Goal: Task Accomplishment & Management: Complete application form

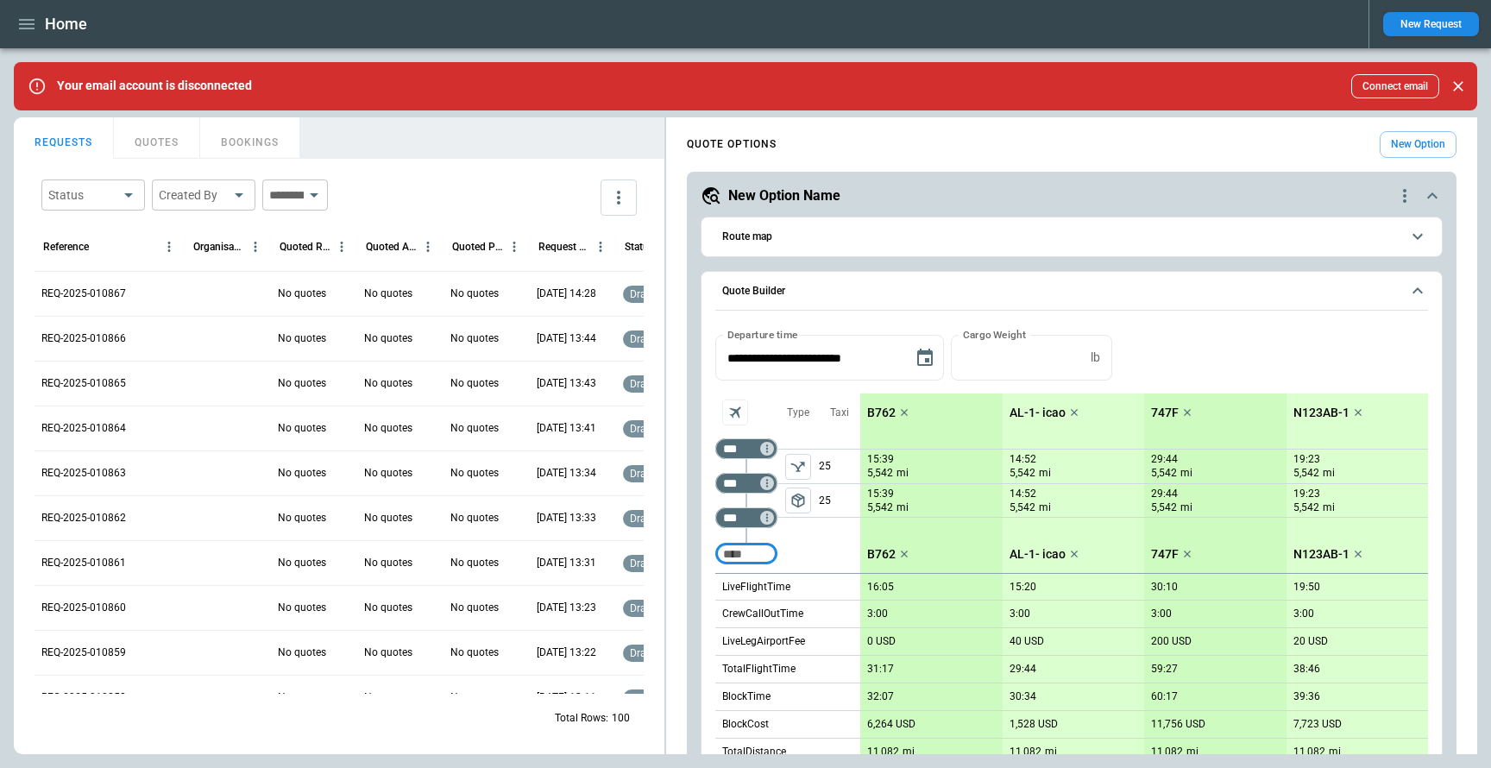
click at [1424, 17] on button "New Request" at bounding box center [1431, 24] width 96 height 24
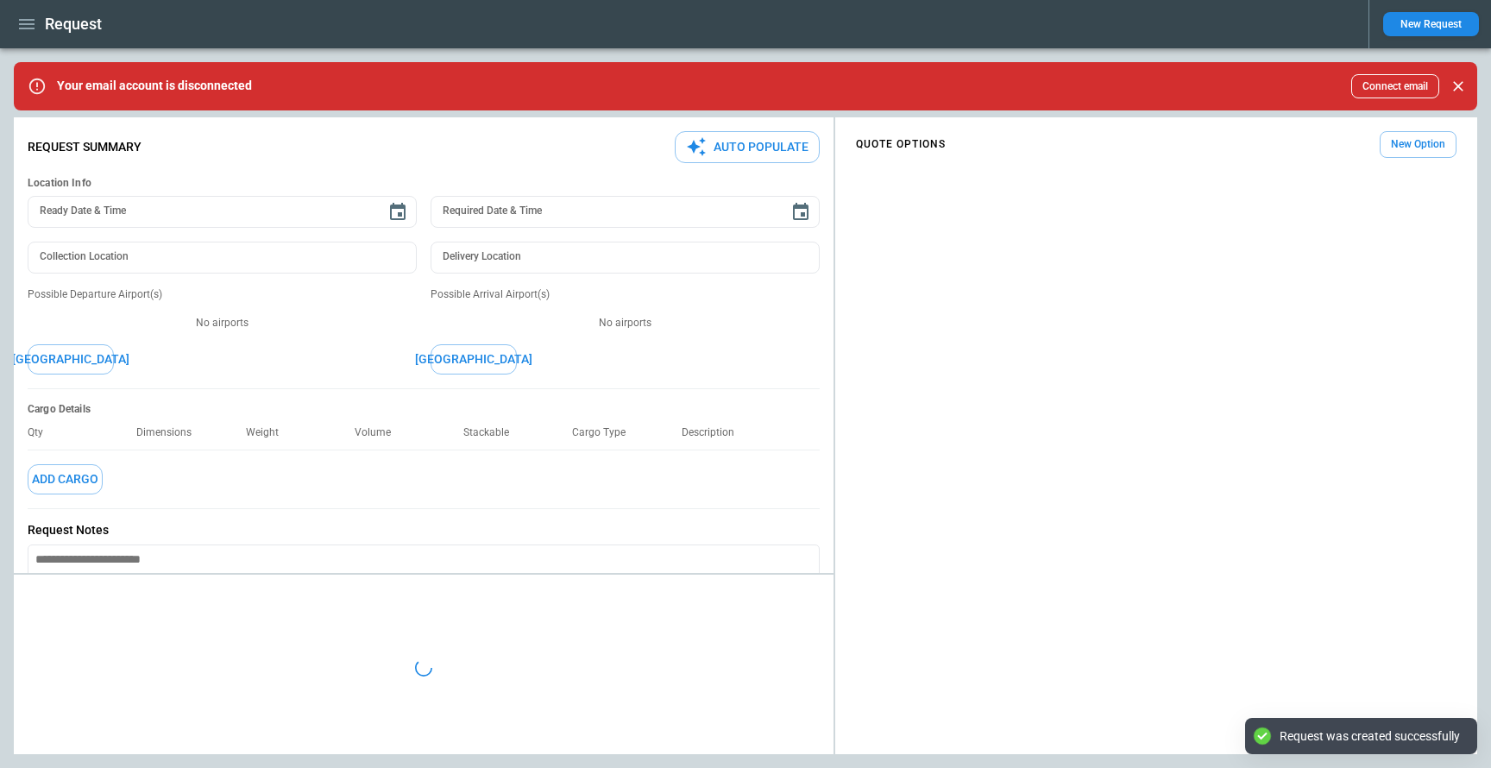
type textarea "*"
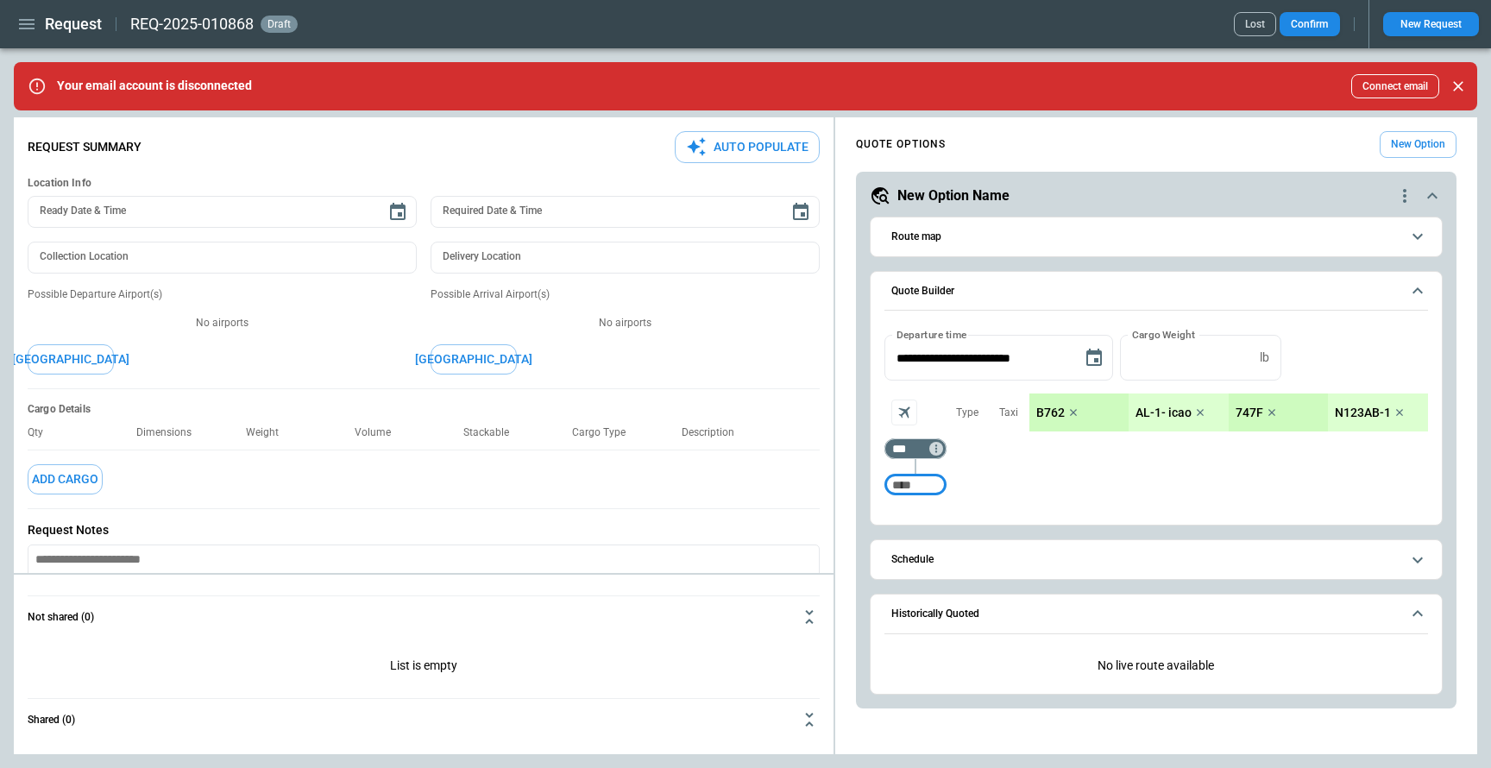
click at [67, 483] on button "Add Cargo" at bounding box center [65, 479] width 75 height 30
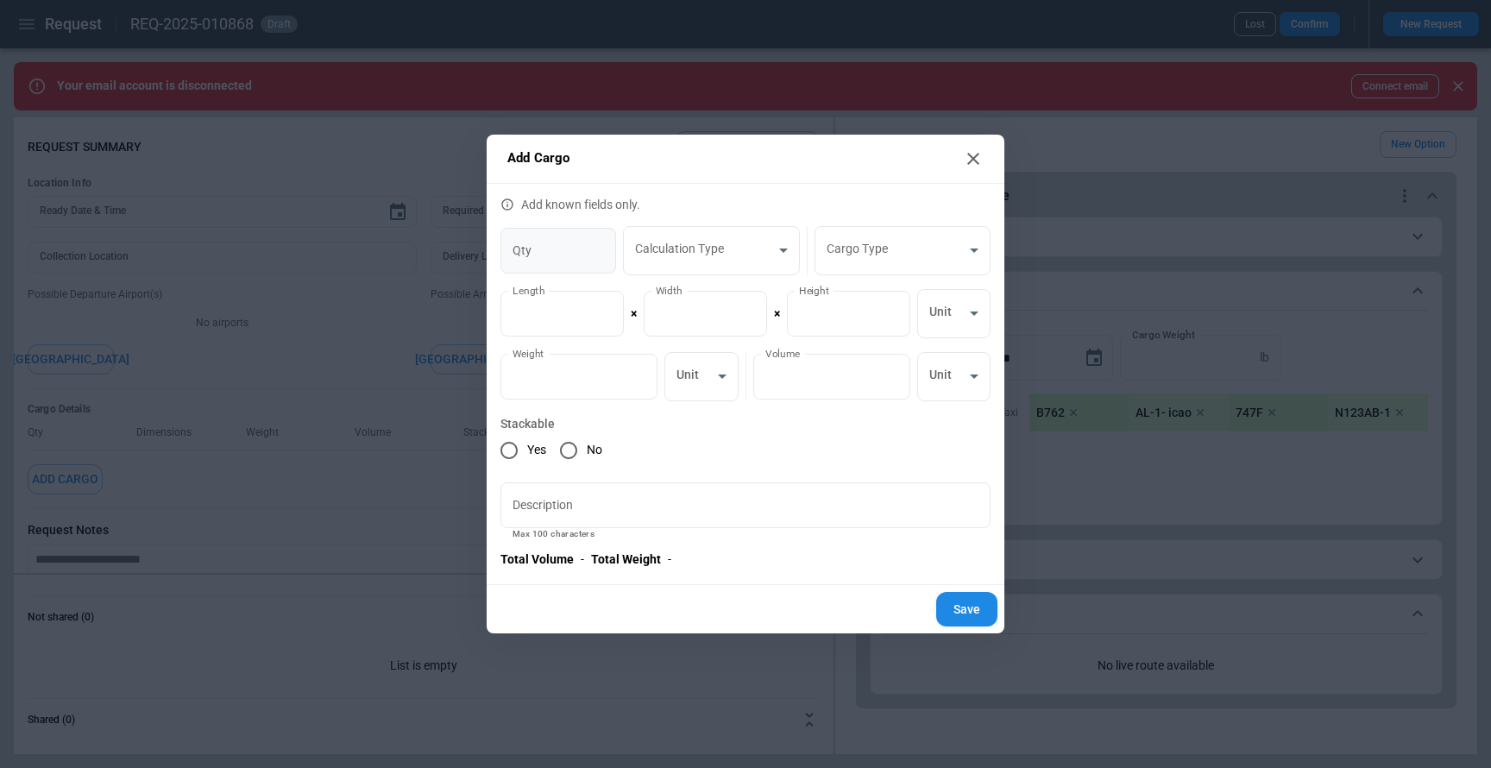
click at [570, 256] on input "Qty" at bounding box center [558, 251] width 116 height 46
click at [600, 247] on input "*" at bounding box center [558, 251] width 116 height 46
type input "*"
click at [600, 247] on input "*" at bounding box center [558, 251] width 116 height 46
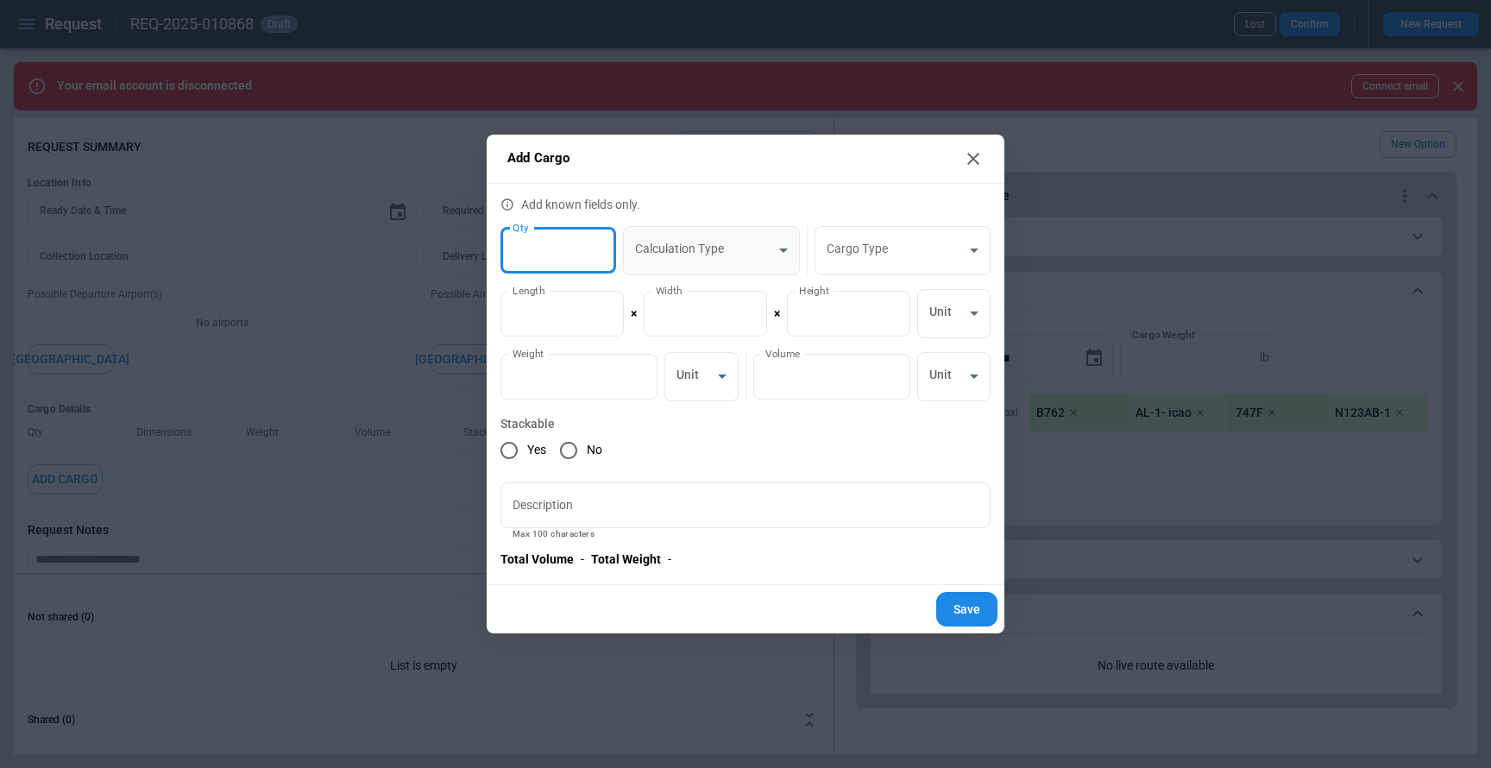
click at [693, 247] on body "**********" at bounding box center [745, 384] width 1491 height 768
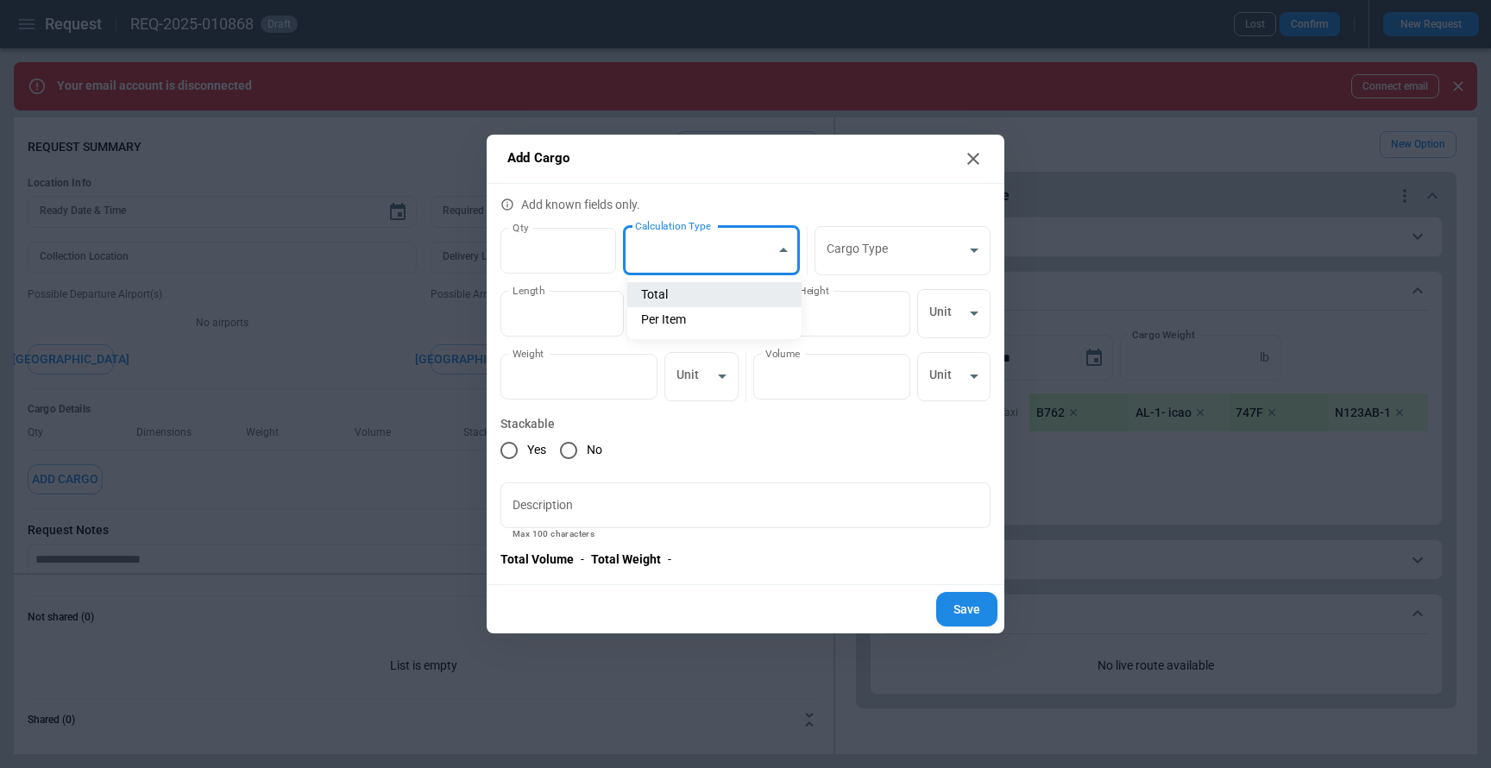
click at [701, 296] on li "Total" at bounding box center [714, 294] width 174 height 25
type input "**********"
click at [902, 258] on body "**********" at bounding box center [745, 384] width 1491 height 768
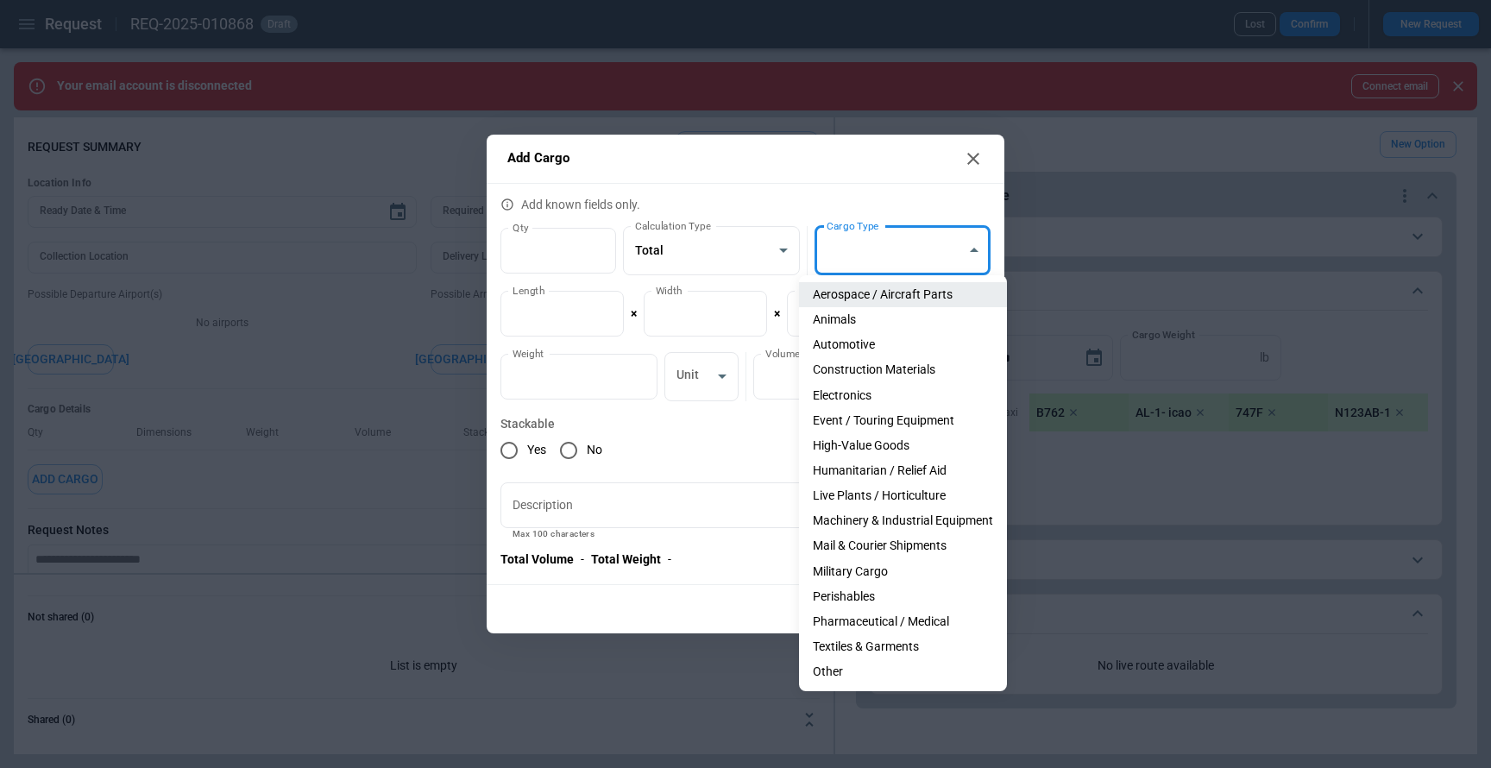
click at [900, 311] on li "Animals" at bounding box center [903, 319] width 208 height 25
type input "*******"
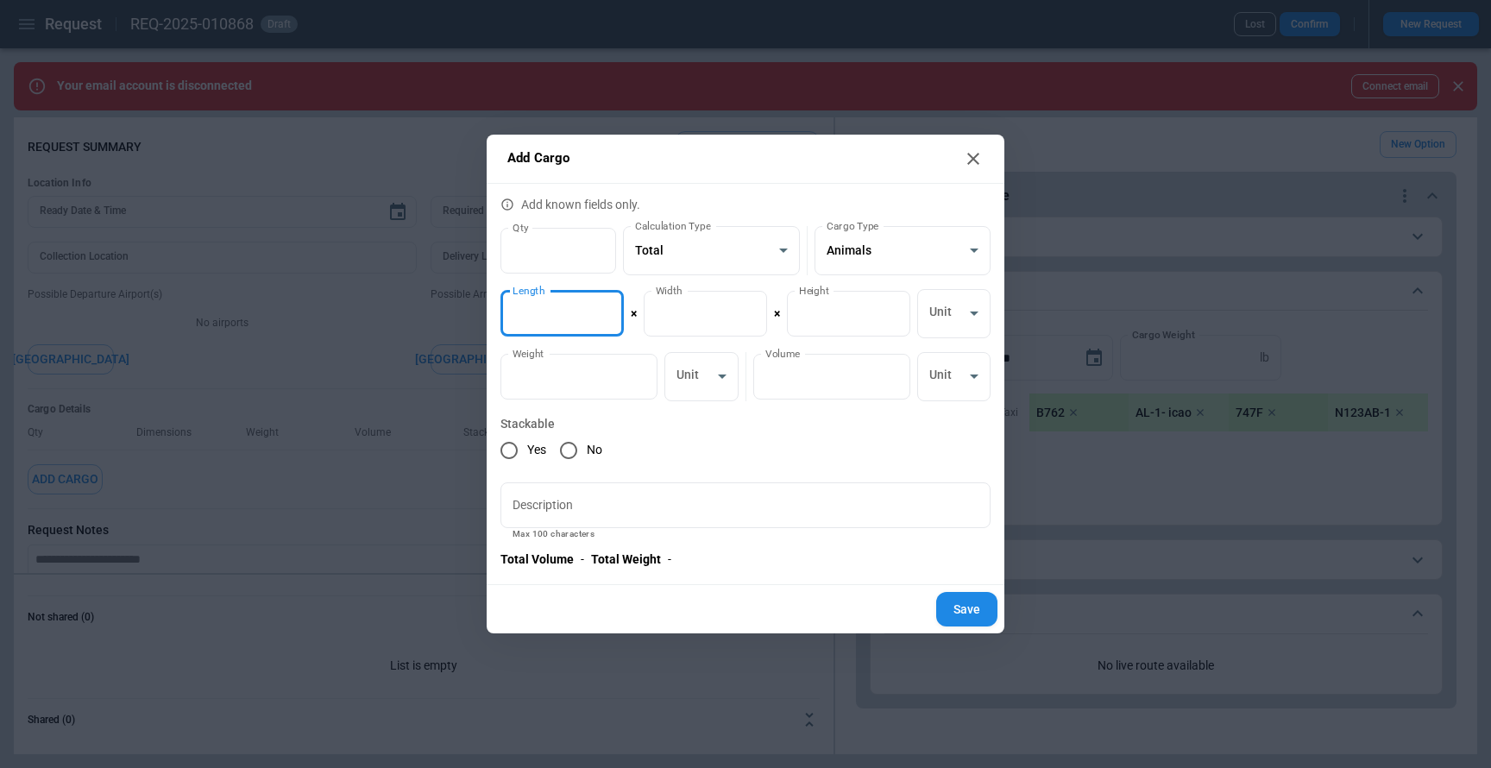
click at [609, 326] on input "*" at bounding box center [561, 314] width 123 height 46
click at [605, 311] on input "*" at bounding box center [561, 314] width 123 height 46
type input "*"
click at [605, 311] on input "*" at bounding box center [561, 314] width 123 height 46
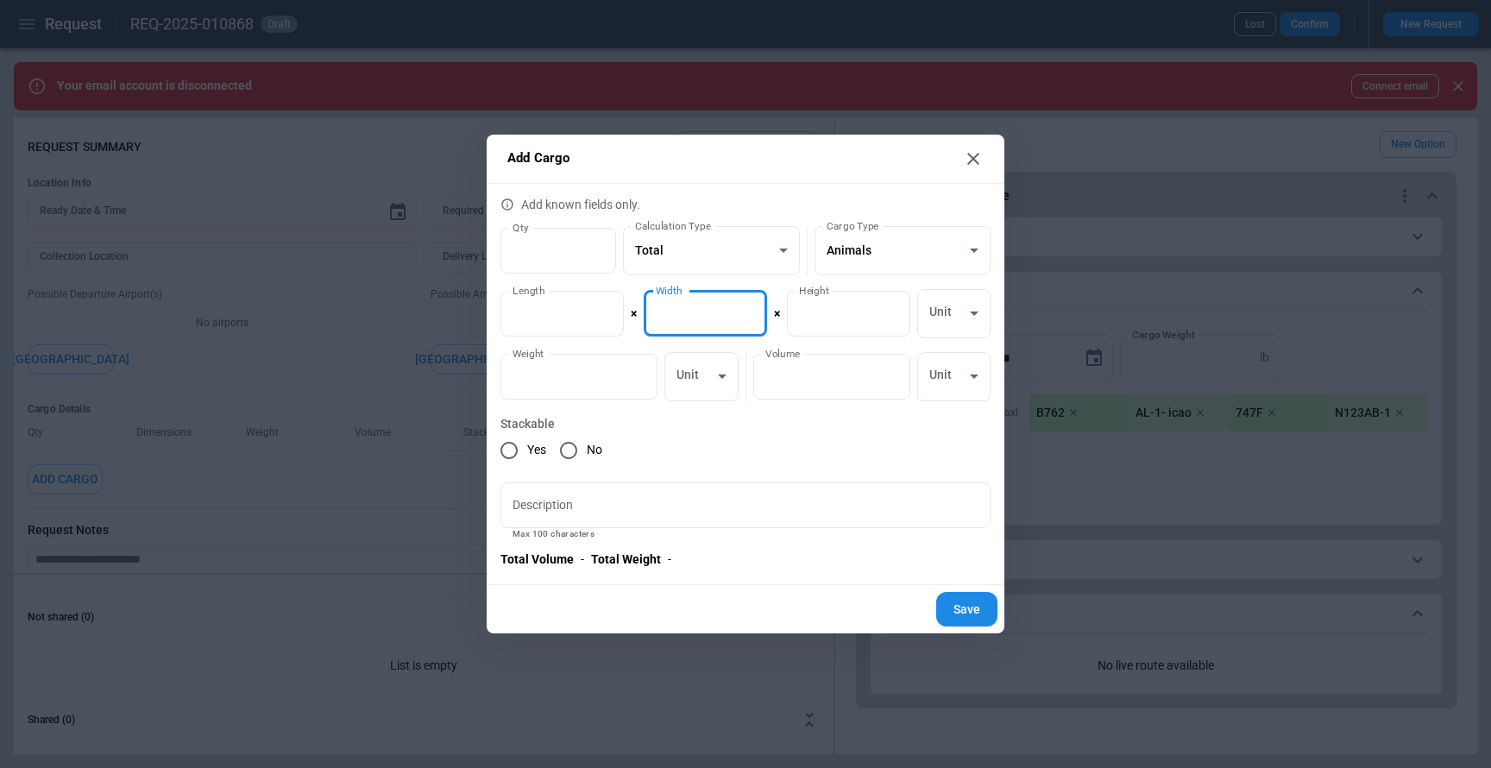
click at [688, 311] on input "*" at bounding box center [705, 314] width 123 height 46
click at [745, 306] on input "*" at bounding box center [705, 314] width 123 height 46
type input "*"
click at [745, 306] on input "*" at bounding box center [705, 314] width 123 height 46
click at [864, 313] on input "*" at bounding box center [848, 314] width 123 height 46
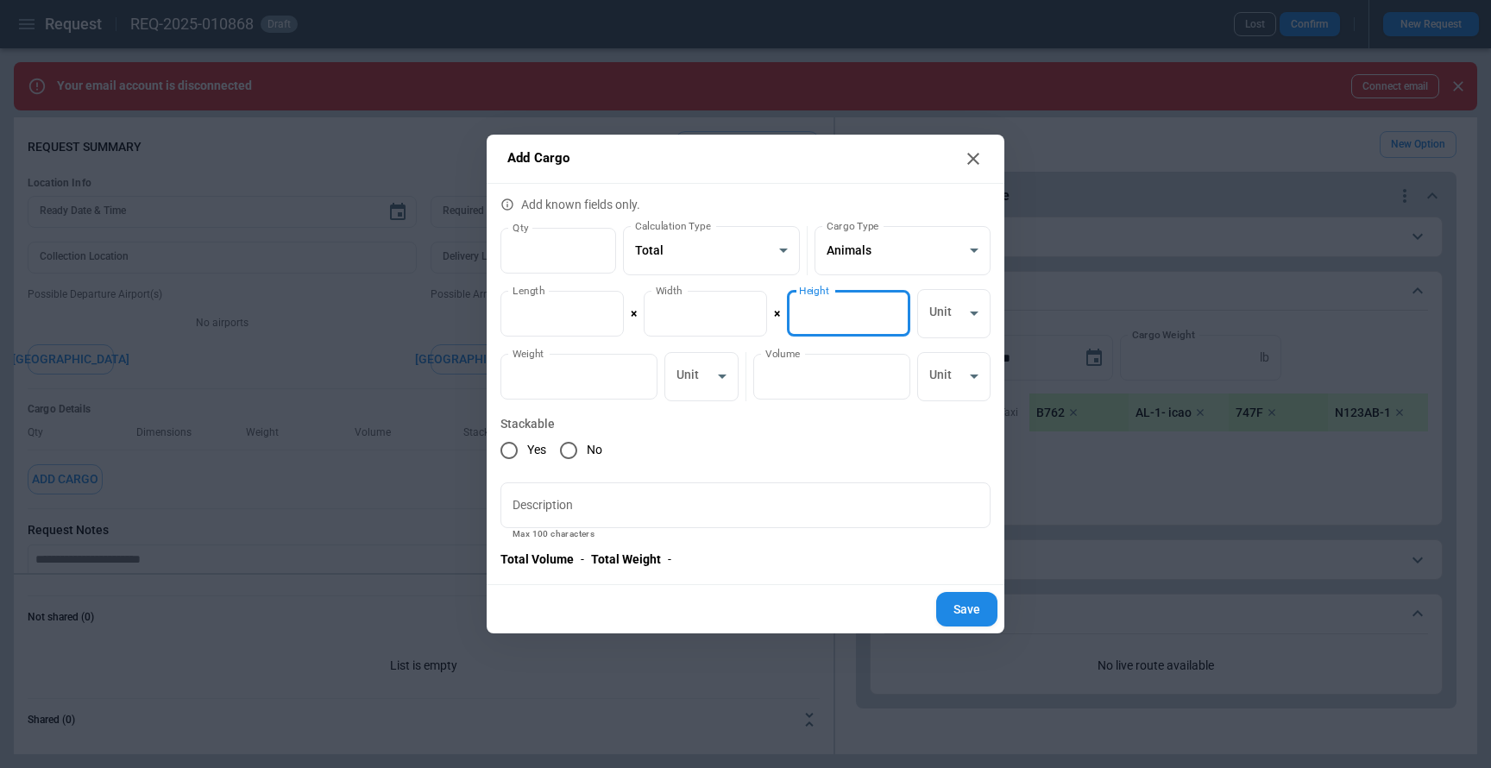
click at [895, 310] on input "*" at bounding box center [848, 314] width 123 height 46
type input "*"
click at [895, 310] on input "*" at bounding box center [848, 314] width 123 height 46
click at [941, 443] on div "Yes No" at bounding box center [745, 450] width 490 height 36
click at [1049, 185] on div "**********" at bounding box center [745, 384] width 1491 height 768
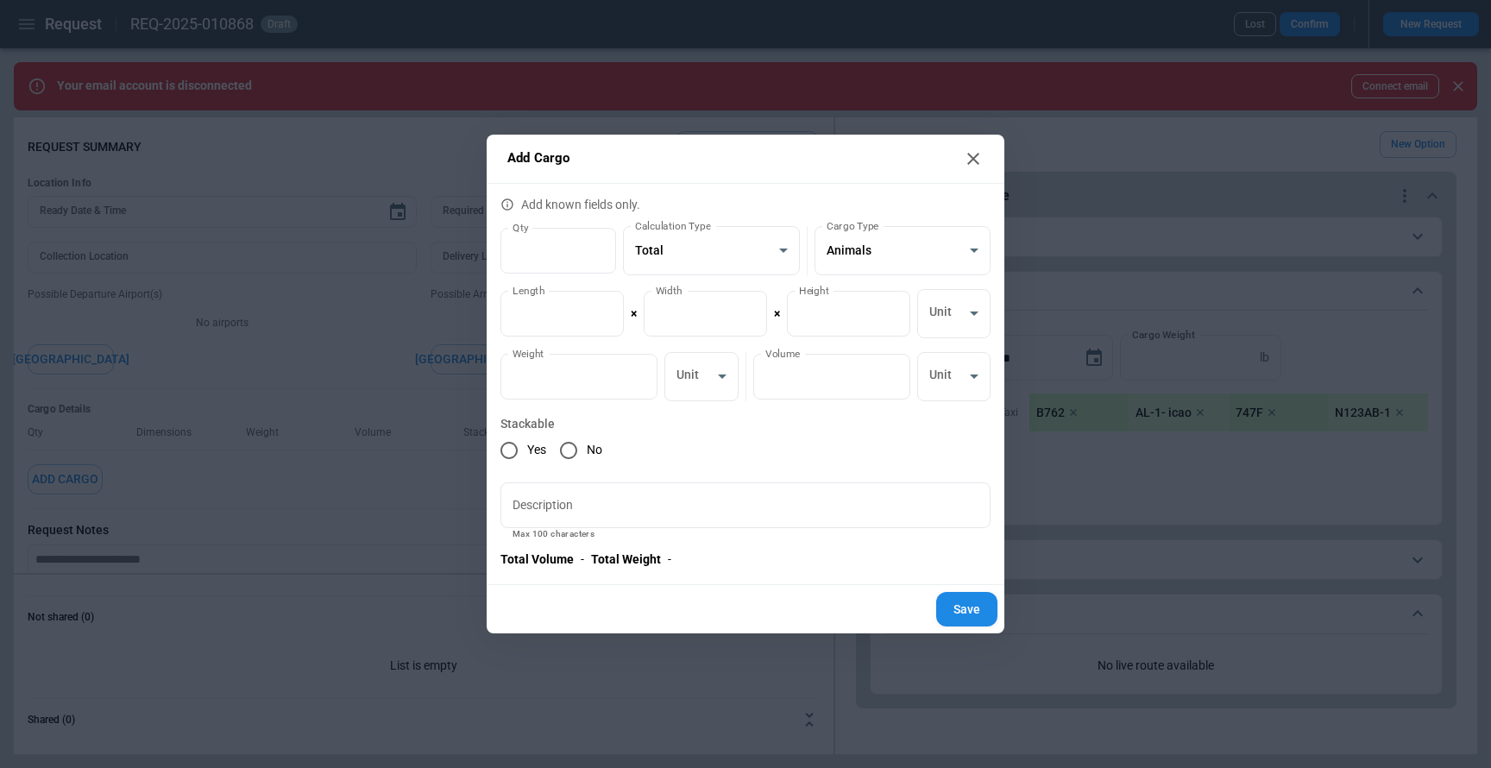
type input "*"
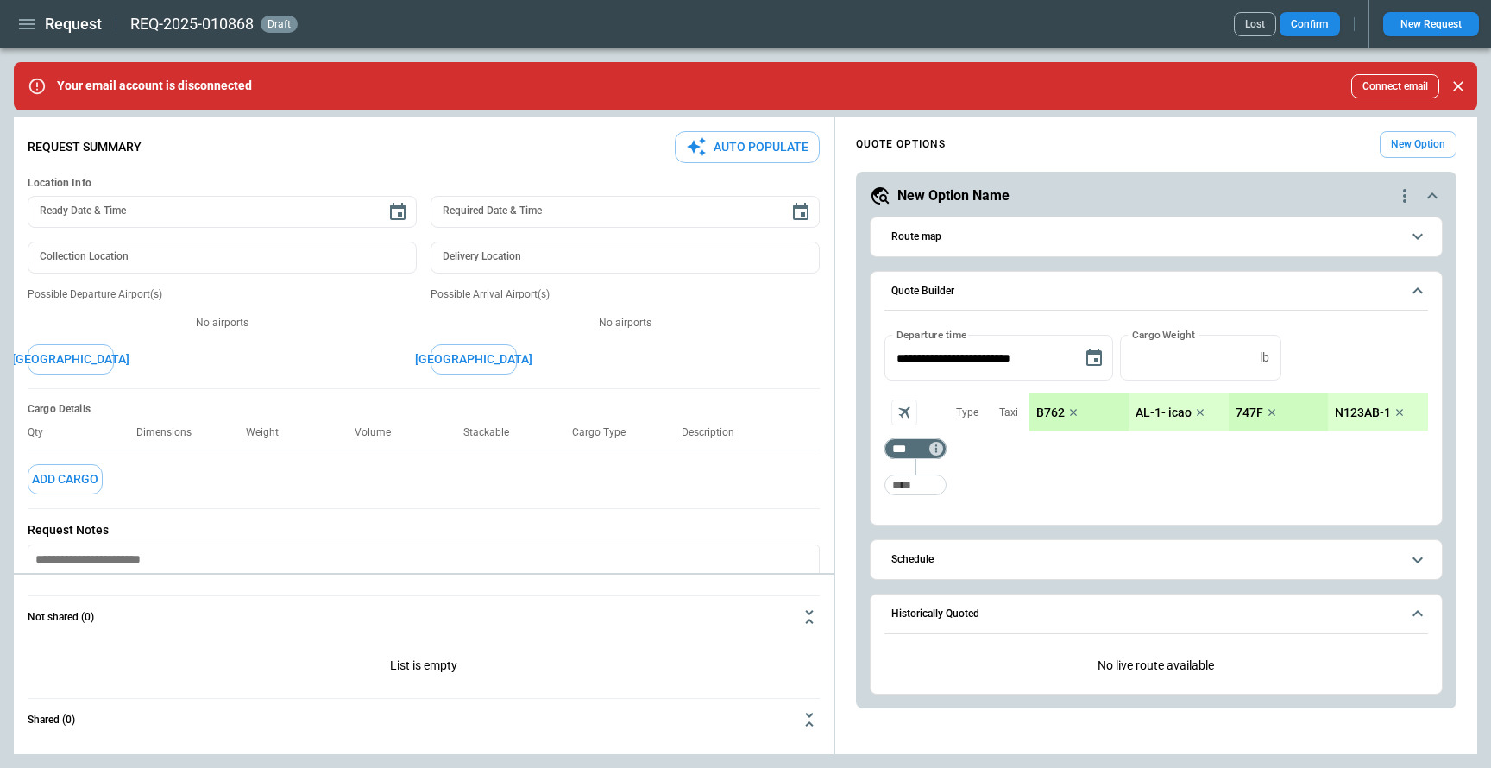
click at [84, 480] on button "Add Cargo" at bounding box center [65, 479] width 75 height 30
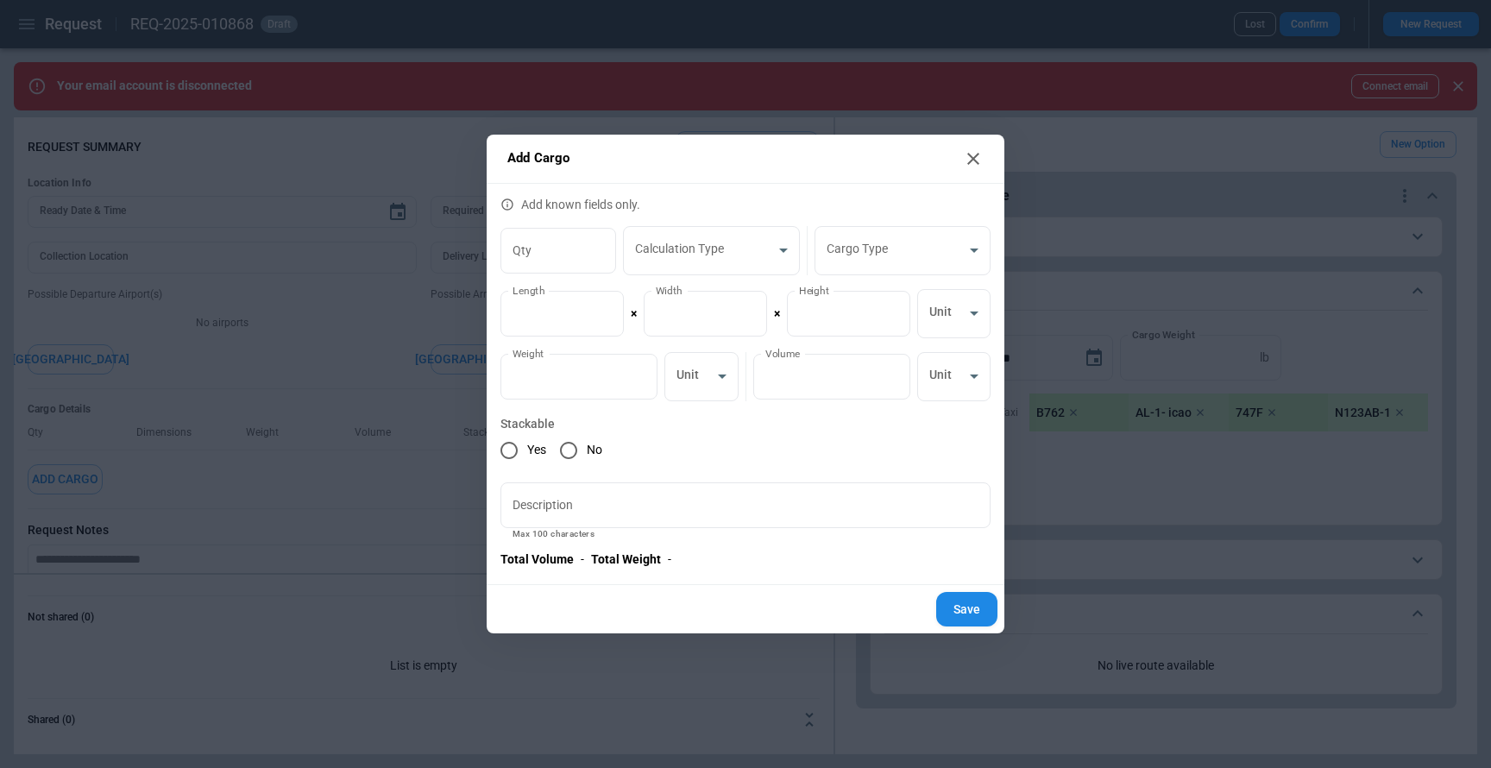
click at [1051, 416] on div "Add Cargo Add known fields only. Qty Qty Calculation Type ​ Calculation Type Ca…" at bounding box center [745, 384] width 1491 height 768
